Goal: Information Seeking & Learning: Check status

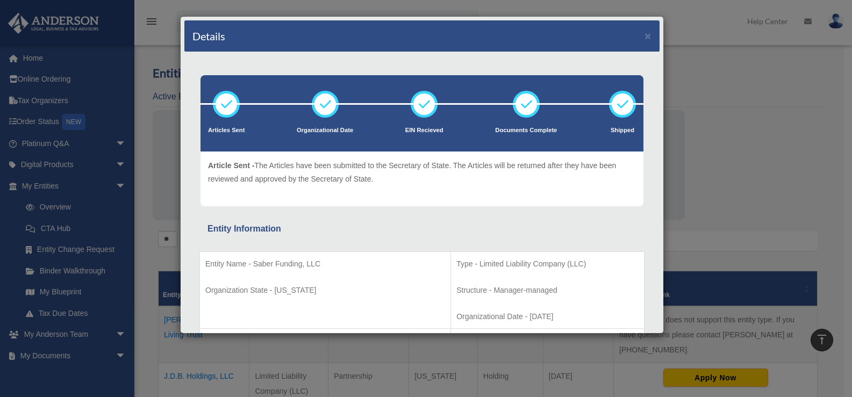
click at [300, 361] on p "SOS number - 2022-001145660" at bounding box center [325, 367] width 240 height 13
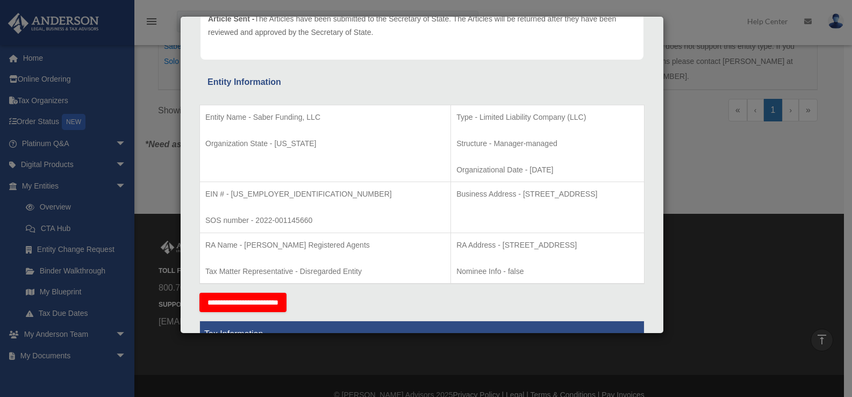
scroll to position [106, 0]
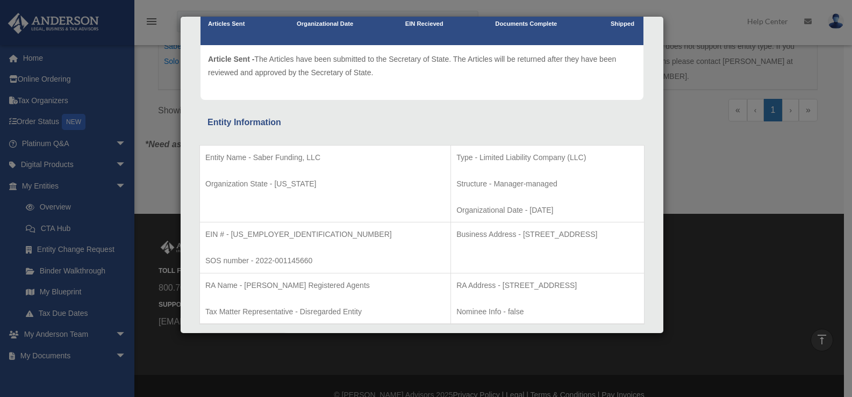
click at [752, 168] on div "Details × Articles Sent Organizational Date" at bounding box center [426, 198] width 852 height 397
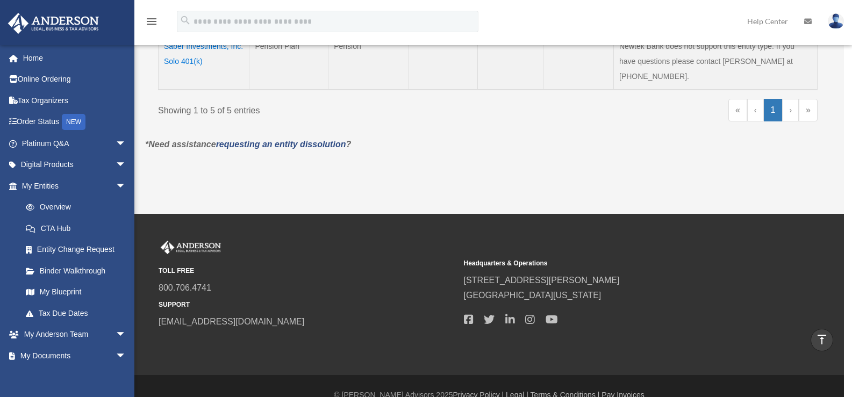
scroll to position [431, 0]
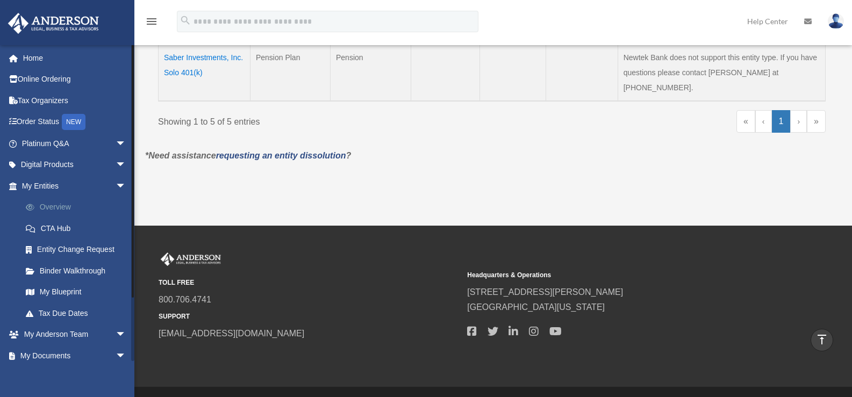
click at [62, 203] on link "Overview" at bounding box center [78, 208] width 127 height 22
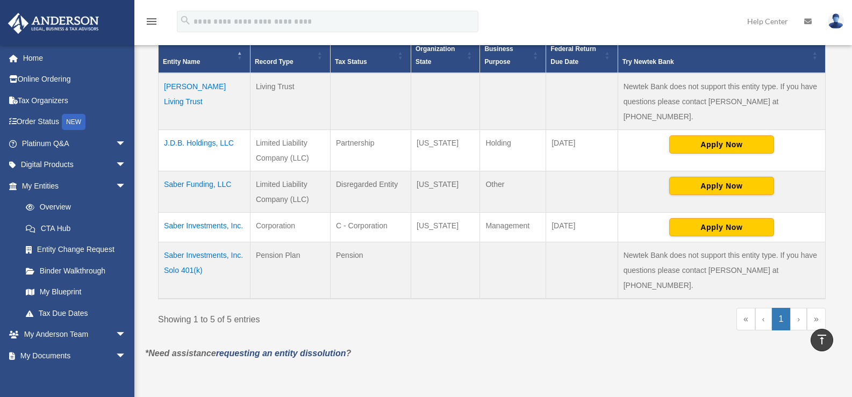
scroll to position [215, 0]
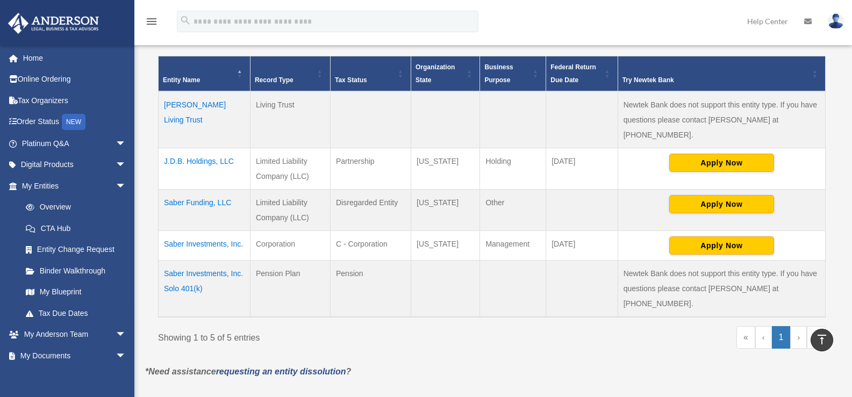
click at [211, 190] on td "Saber Funding, LLC" at bounding box center [205, 210] width 92 height 41
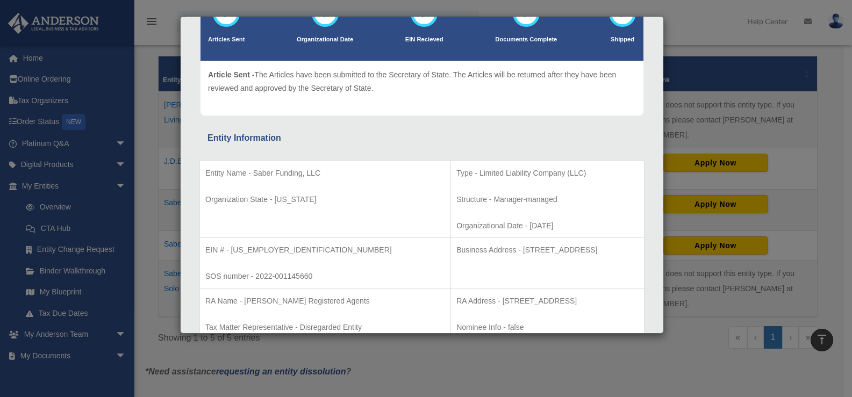
scroll to position [108, 0]
